Goal: Obtain resource: Download file/media

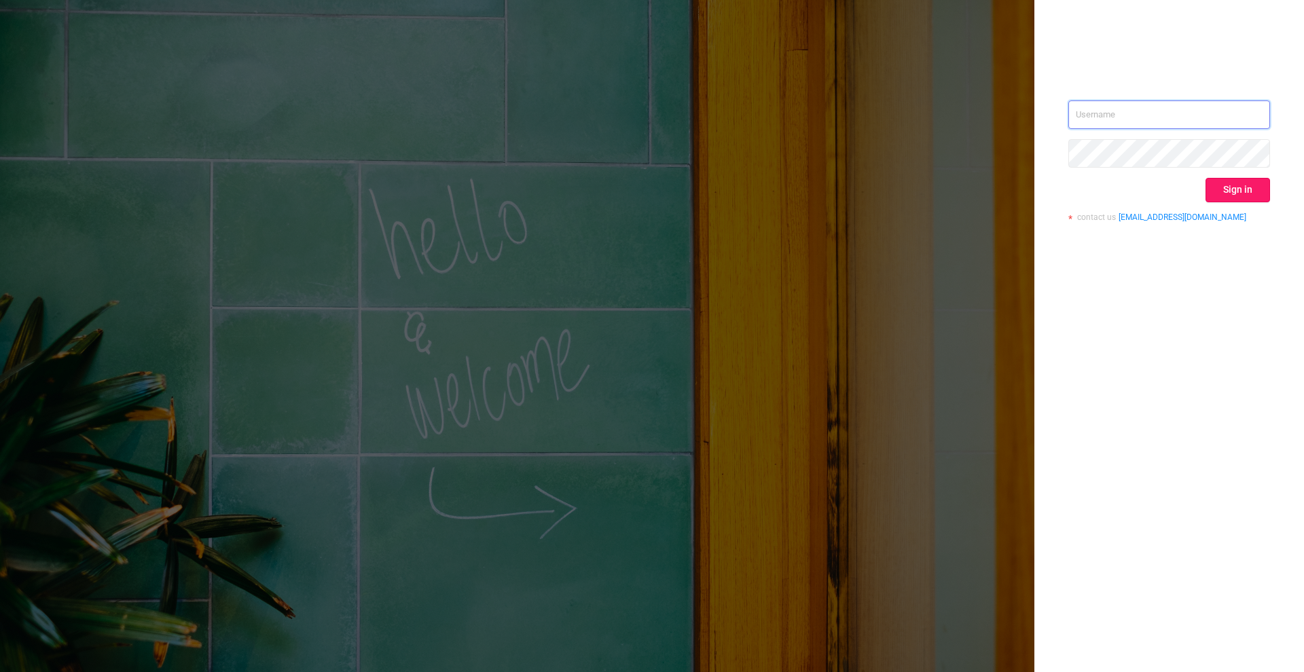
type input "[PERSON_NAME][EMAIL_ADDRESS][DOMAIN_NAME]"
click at [1243, 196] on button "Sign in" at bounding box center [1238, 190] width 65 height 24
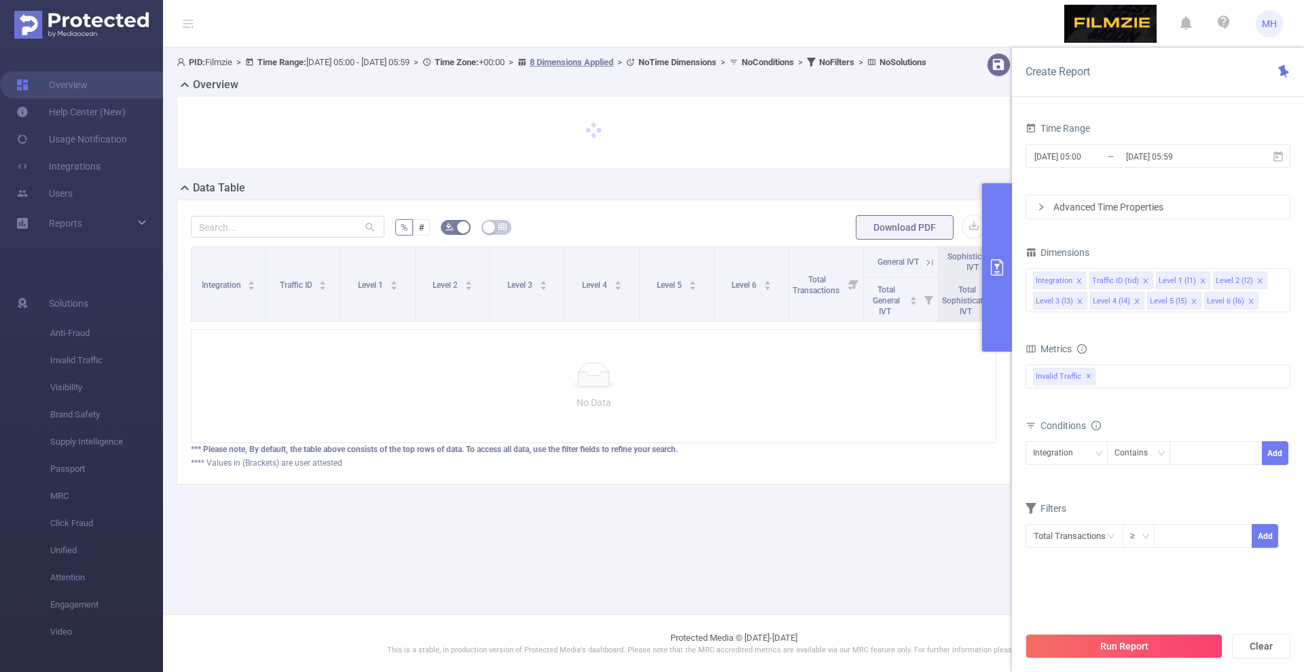
click at [1075, 153] on input "[DATE] 05:00" at bounding box center [1088, 156] width 110 height 18
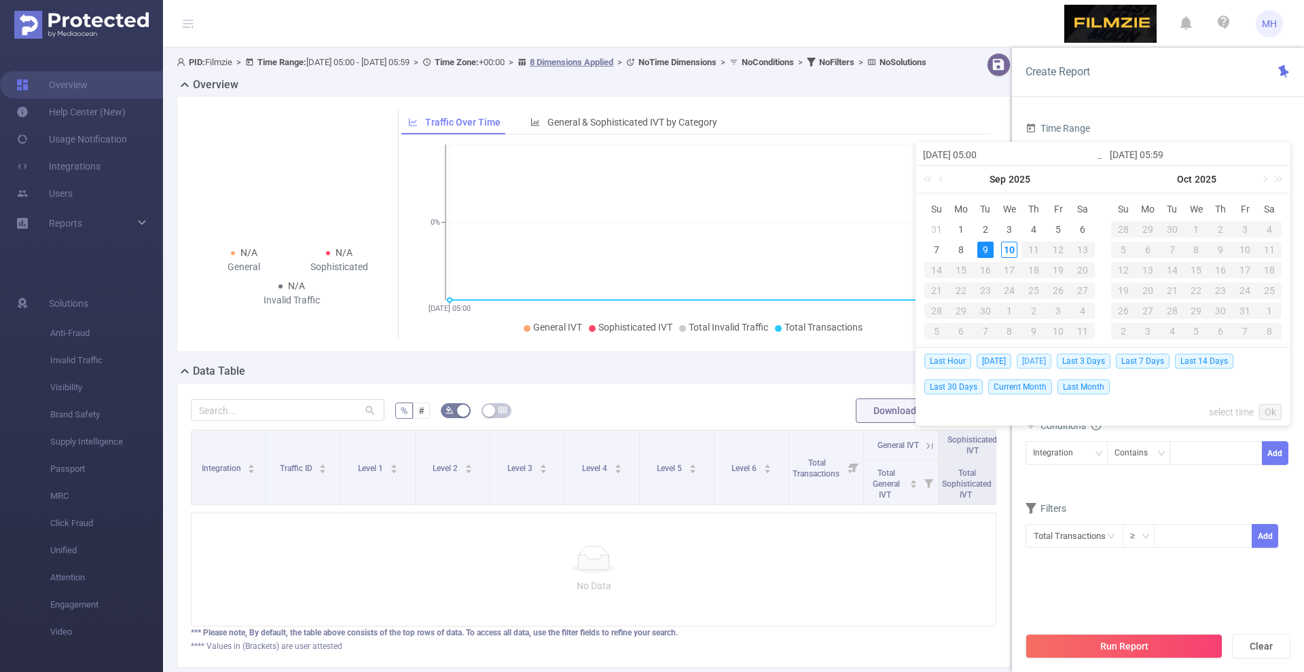
click at [1034, 365] on span "[DATE]" at bounding box center [1034, 361] width 35 height 15
type input "[DATE] 00:00"
type input "[DATE] 23:59"
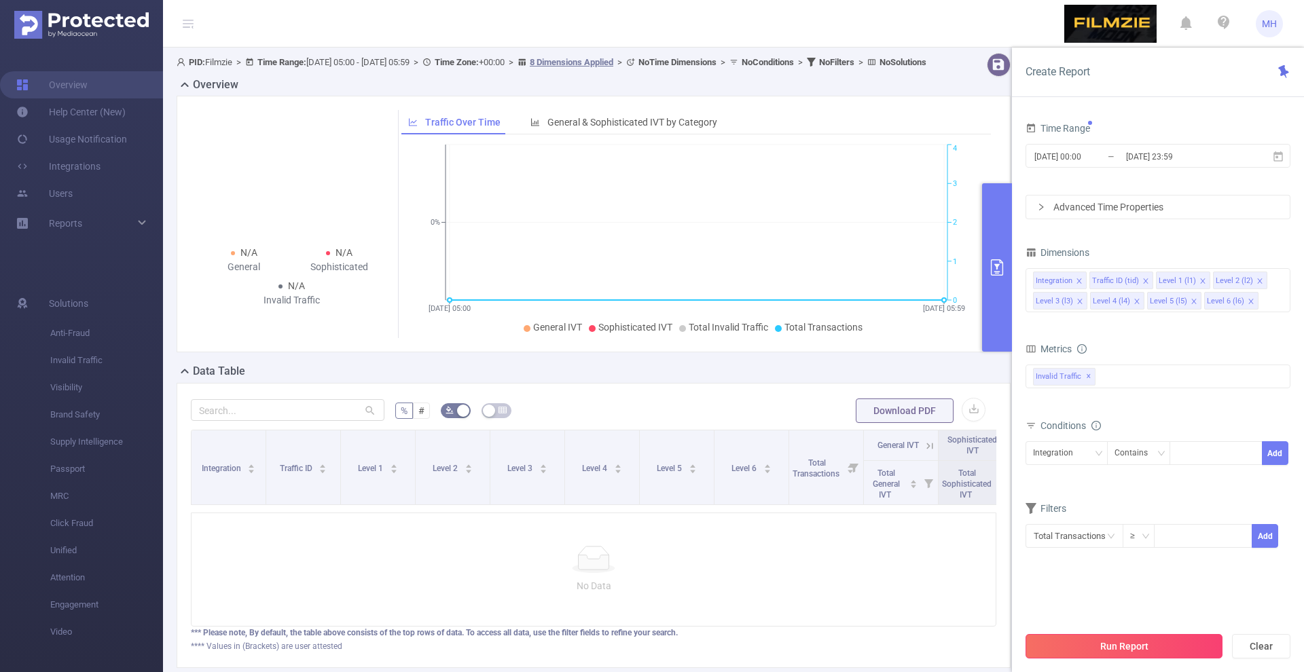
click at [1091, 646] on button "Run Report" at bounding box center [1124, 646] width 197 height 24
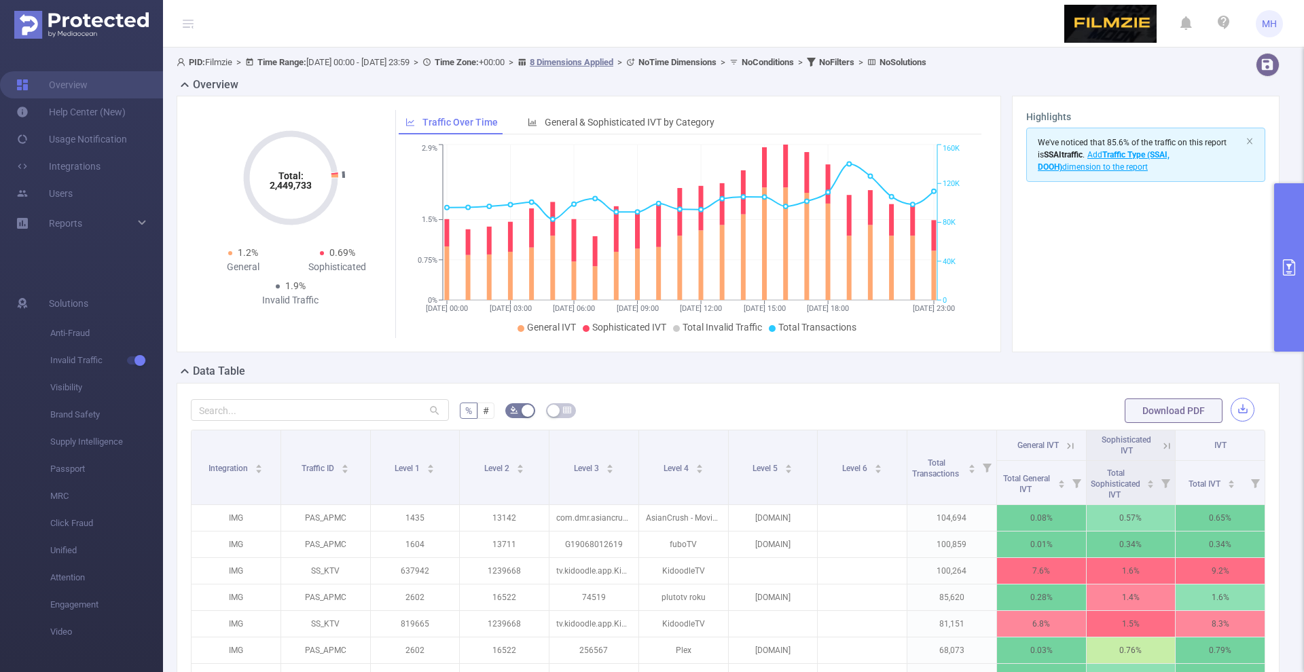
click at [1237, 408] on button "button" at bounding box center [1243, 410] width 24 height 24
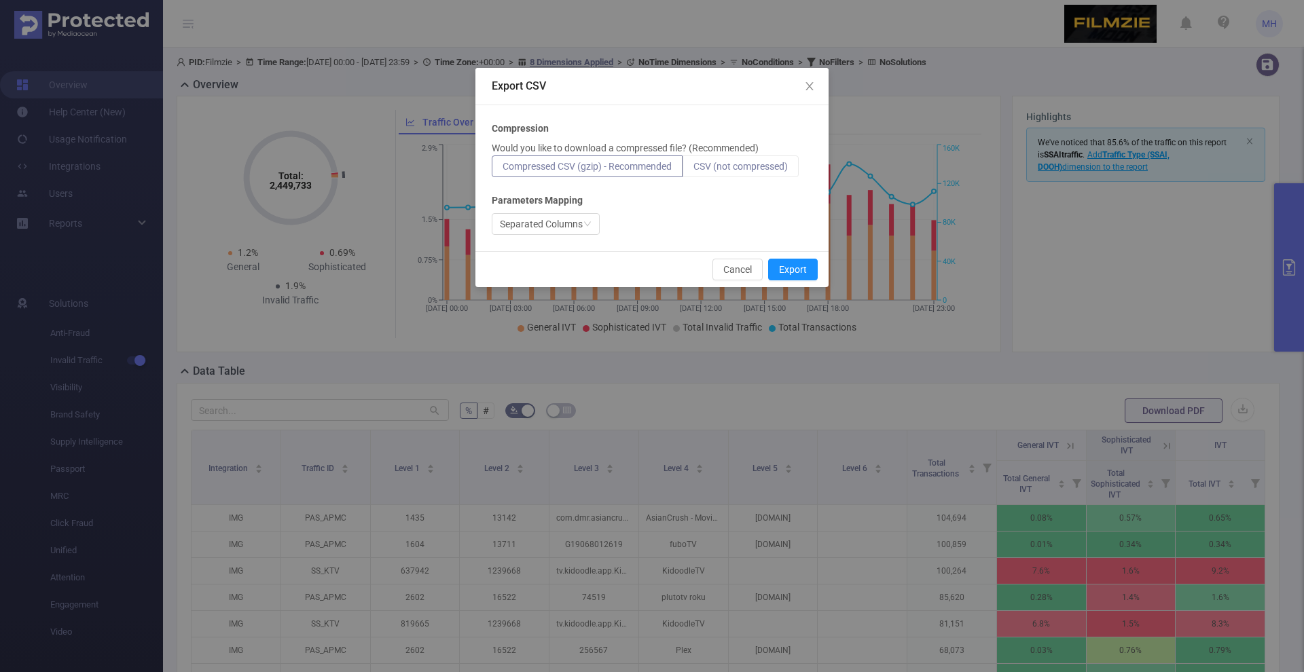
click at [776, 171] on span "CSV (not compressed)" at bounding box center [740, 166] width 94 height 11
click at [693, 170] on input "CSV (not compressed)" at bounding box center [693, 170] width 0 height 0
click at [787, 270] on button "Export" at bounding box center [793, 270] width 50 height 22
